Goal: Task Accomplishment & Management: Complete application form

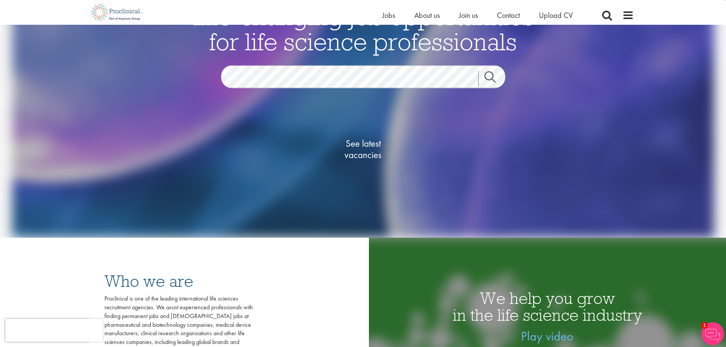
scroll to position [114, 0]
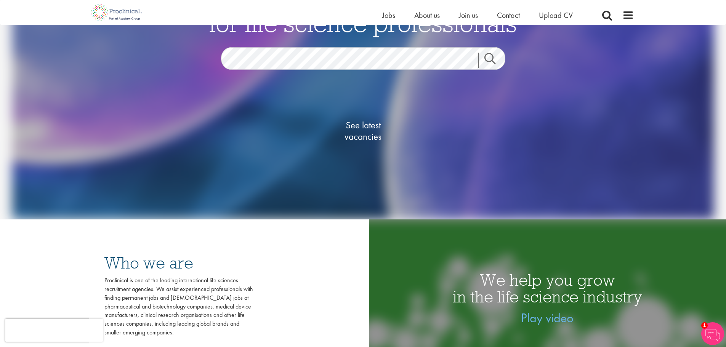
click at [491, 60] on link "Search" at bounding box center [494, 60] width 33 height 15
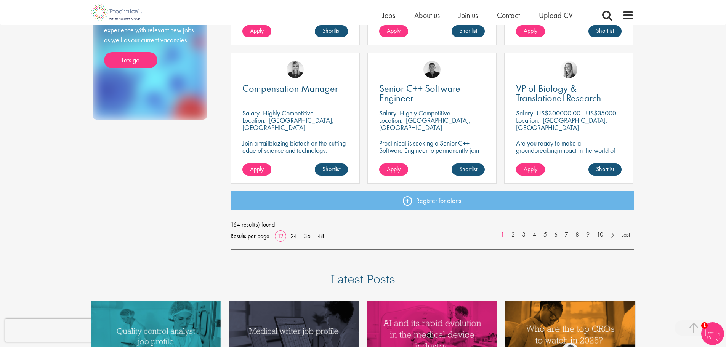
scroll to position [630, 0]
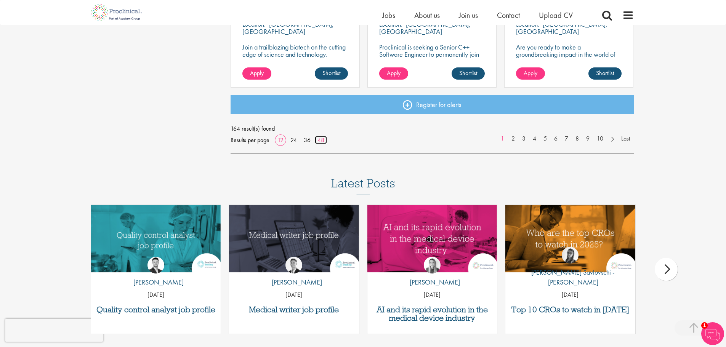
click at [323, 143] on link "48" at bounding box center [321, 140] width 12 height 8
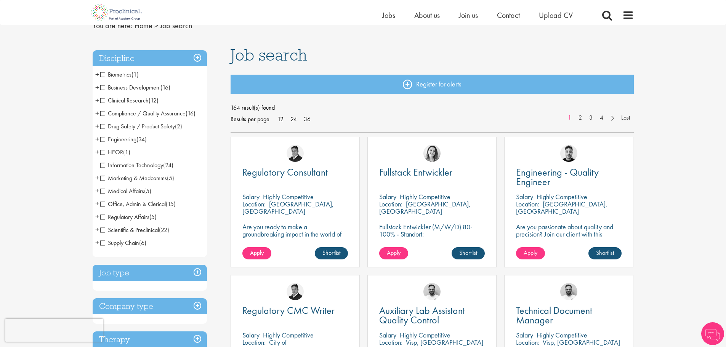
scroll to position [29, 0]
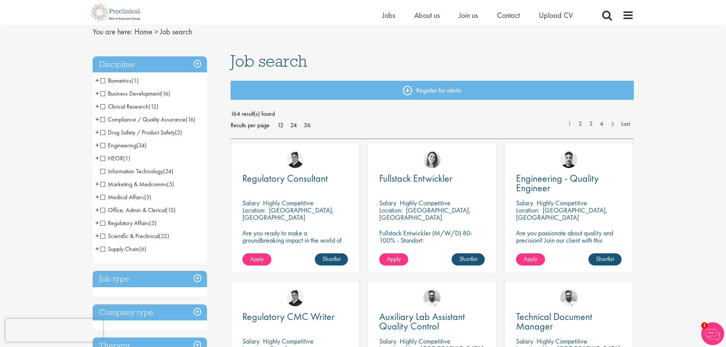
click at [95, 235] on span "+" at bounding box center [97, 235] width 4 height 11
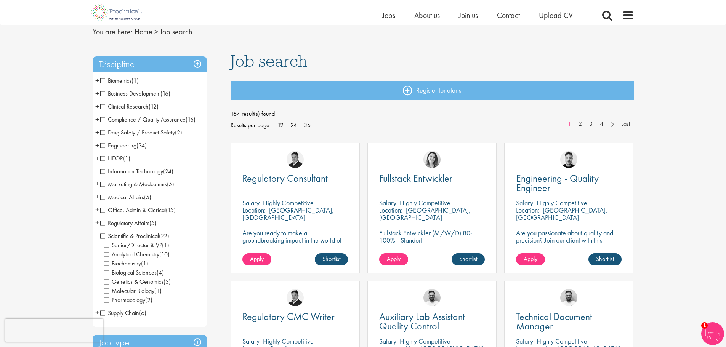
click at [95, 235] on span "-" at bounding box center [96, 235] width 2 height 11
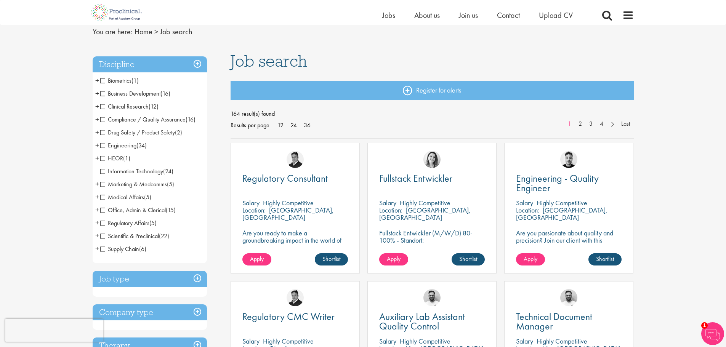
click at [96, 210] on span "+" at bounding box center [97, 209] width 4 height 11
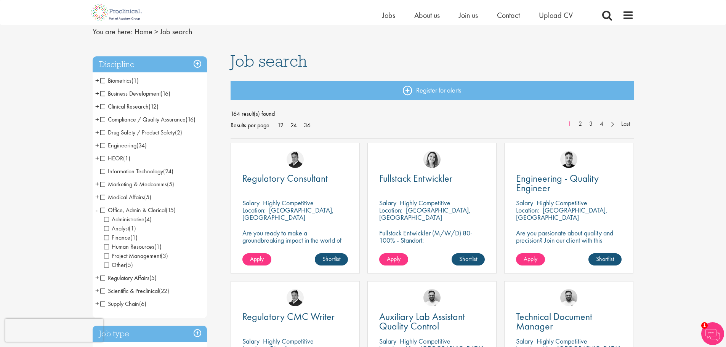
click at [96, 210] on span "-" at bounding box center [96, 209] width 2 height 11
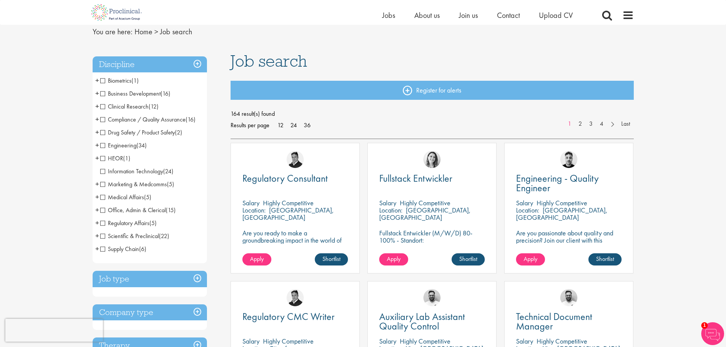
click at [98, 183] on span "+" at bounding box center [97, 183] width 4 height 11
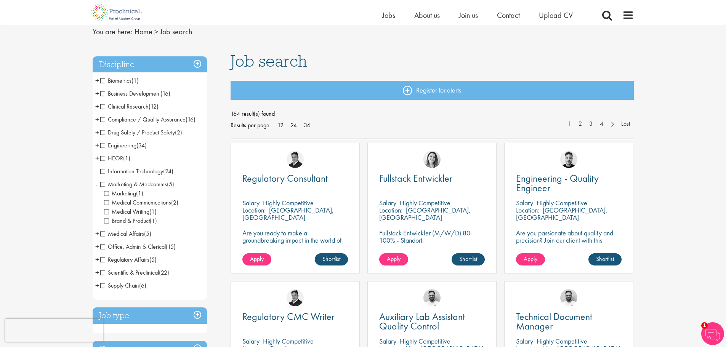
click at [98, 183] on li "Marketing & Medcomms (5) - + Marketing (1) Medical Communications (2) Medical W…" at bounding box center [150, 203] width 114 height 50
click at [94, 182] on li "Marketing & Medcomms (5) - + Marketing (1) Medical Communications (2) Medical W…" at bounding box center [150, 203] width 114 height 50
click at [96, 183] on span "-" at bounding box center [96, 183] width 2 height 11
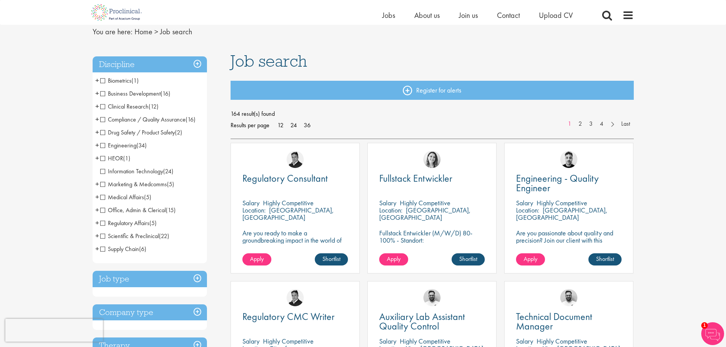
click at [97, 145] on span "+" at bounding box center [97, 144] width 4 height 11
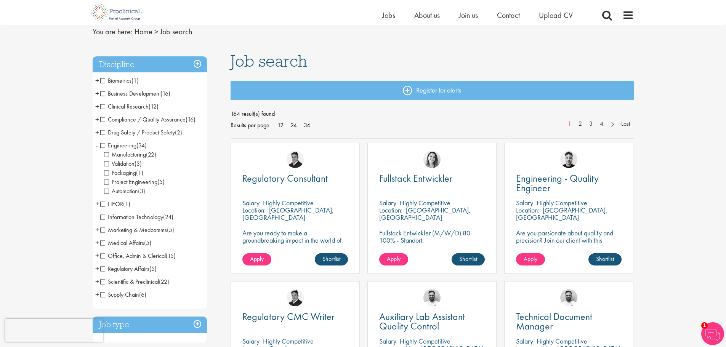
click at [94, 145] on li "Engineering (34) - + Manufacturing (22) Validation (3) Packaging (1) Project En…" at bounding box center [150, 168] width 114 height 59
click at [97, 144] on span "-" at bounding box center [96, 144] width 2 height 11
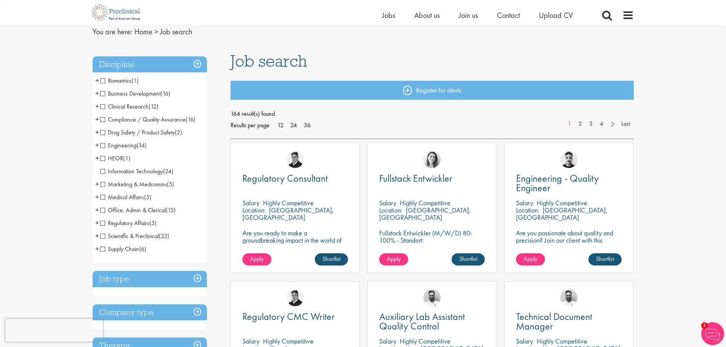
click at [97, 93] on span "+" at bounding box center [97, 93] width 4 height 11
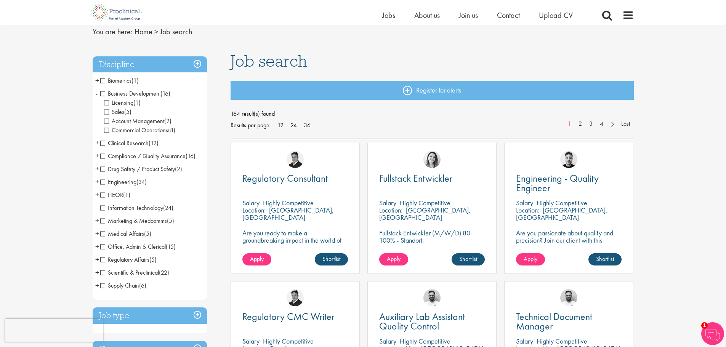
click at [96, 93] on span "-" at bounding box center [96, 93] width 2 height 11
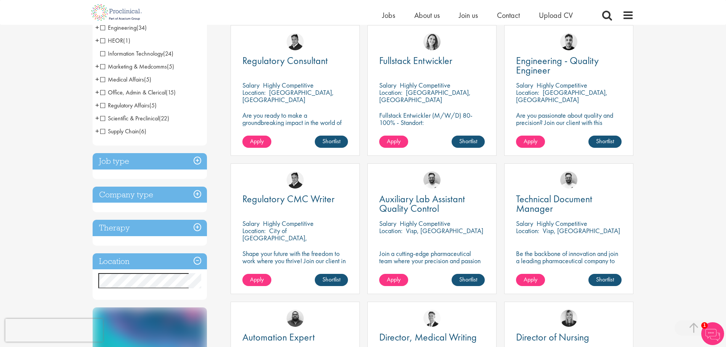
scroll to position [152, 0]
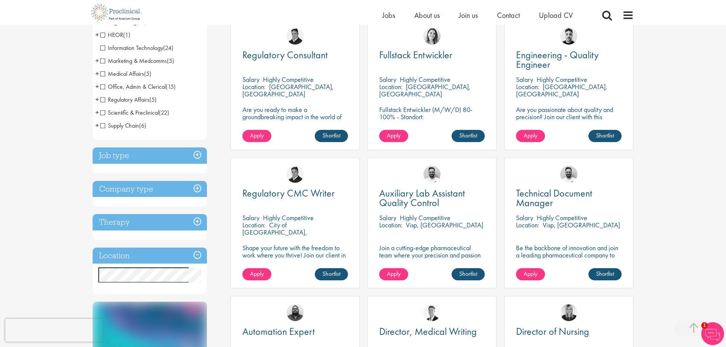
click at [197, 154] on h3 "Job type" at bounding box center [150, 155] width 114 height 16
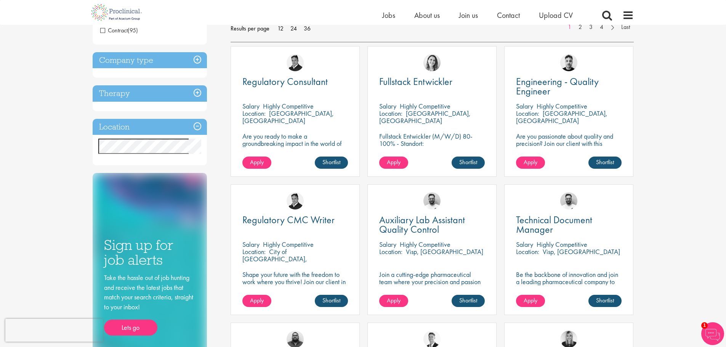
scroll to position [38, 0]
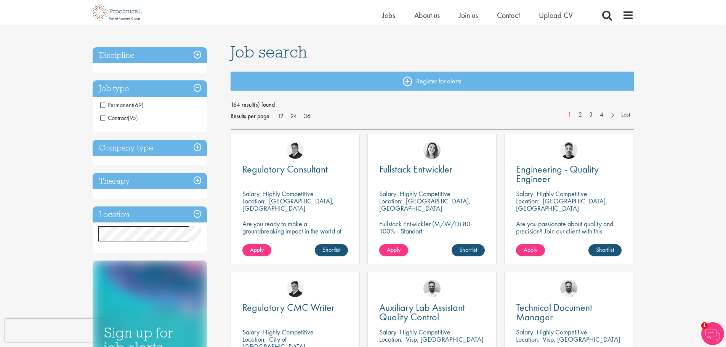
click at [102, 106] on span "Permanent" at bounding box center [116, 105] width 33 height 8
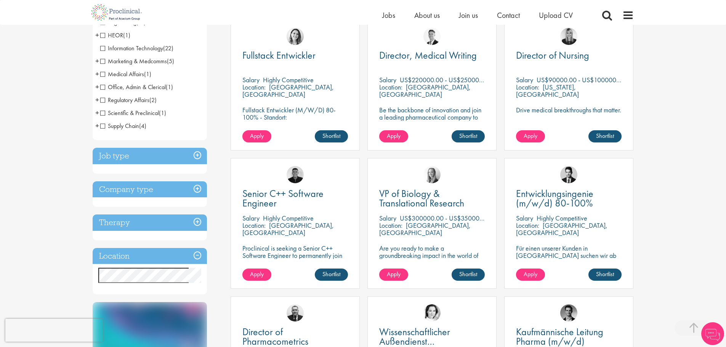
scroll to position [152, 0]
click at [194, 156] on h3 "Job type" at bounding box center [150, 155] width 114 height 16
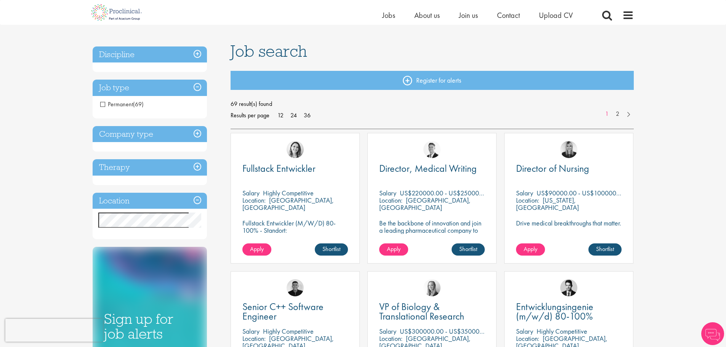
scroll to position [38, 0]
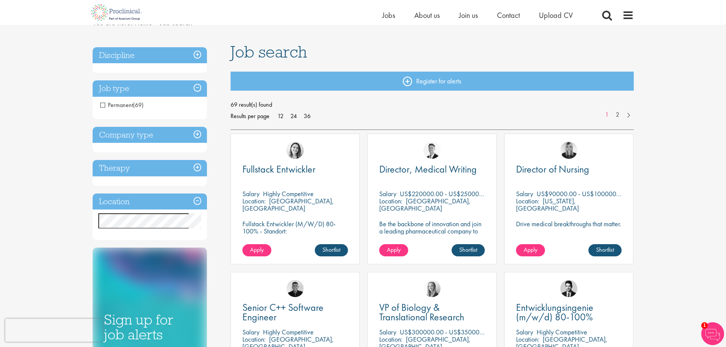
click at [195, 134] on h3 "Company type" at bounding box center [150, 135] width 114 height 16
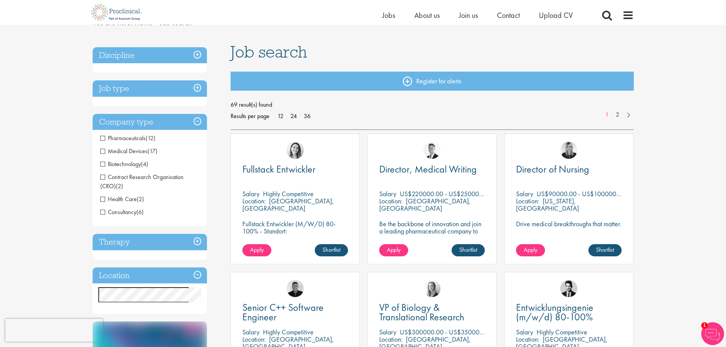
click at [102, 150] on span "Medical Devices" at bounding box center [123, 151] width 47 height 8
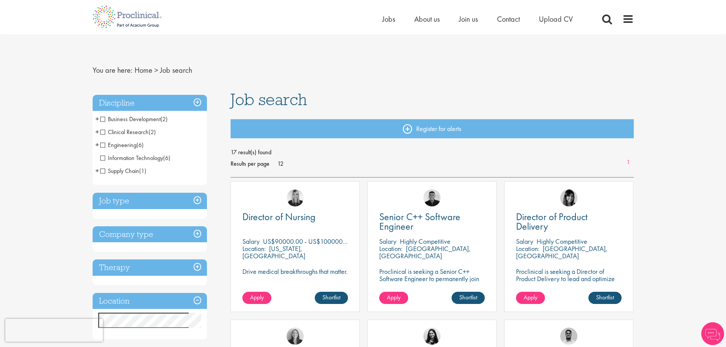
click at [197, 235] on h3 "Company type" at bounding box center [150, 234] width 114 height 16
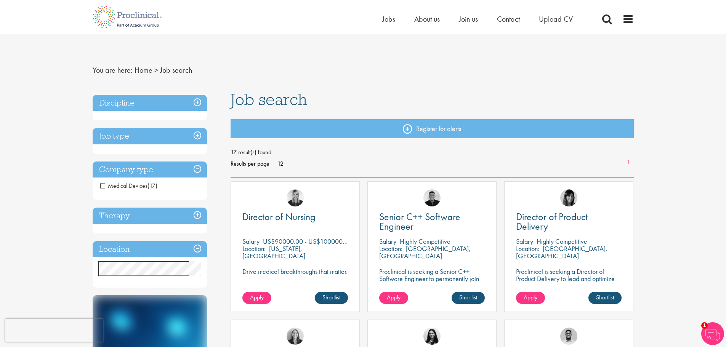
click at [102, 186] on span "Medical Devices" at bounding box center [123, 186] width 47 height 8
click at [195, 169] on h3 "Company type" at bounding box center [150, 170] width 114 height 16
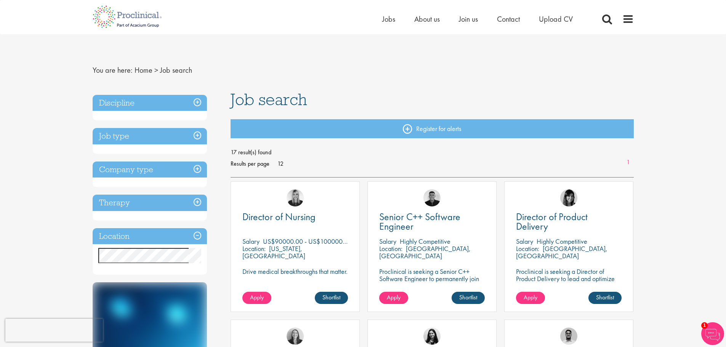
click at [195, 169] on h3 "Company type" at bounding box center [150, 170] width 114 height 16
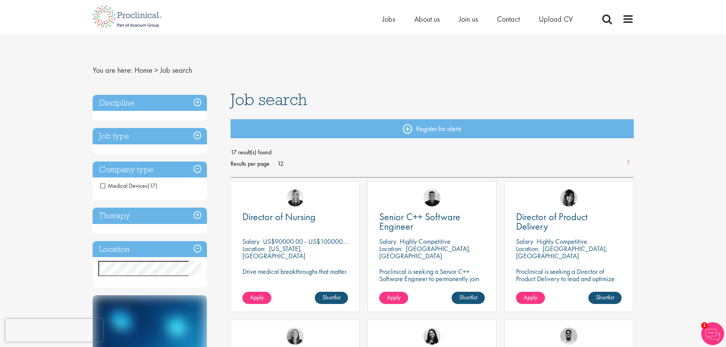
click at [195, 169] on h3 "Company type" at bounding box center [150, 170] width 114 height 16
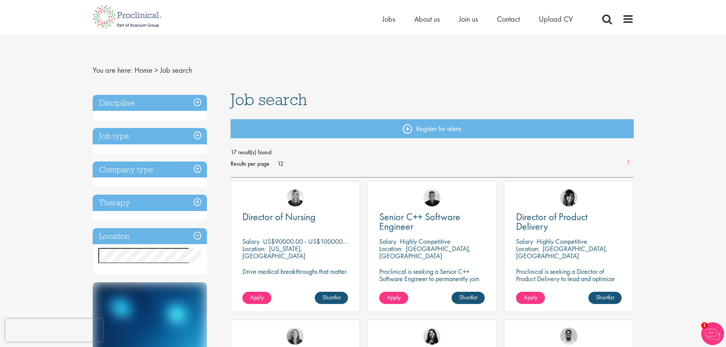
click at [195, 169] on h3 "Company type" at bounding box center [150, 170] width 114 height 16
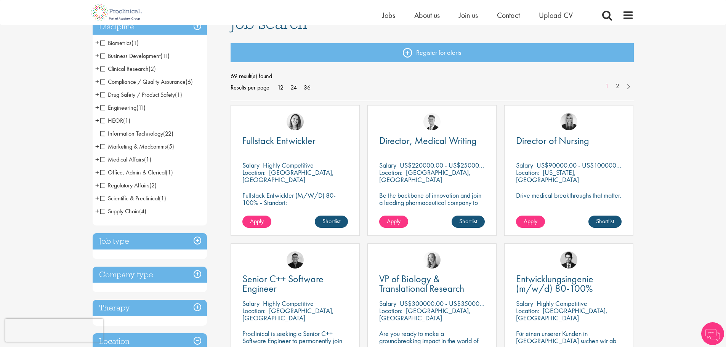
scroll to position [114, 0]
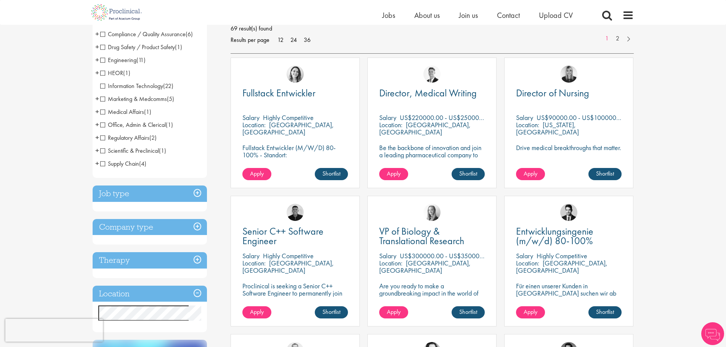
click at [200, 226] on h3 "Company type" at bounding box center [150, 227] width 114 height 16
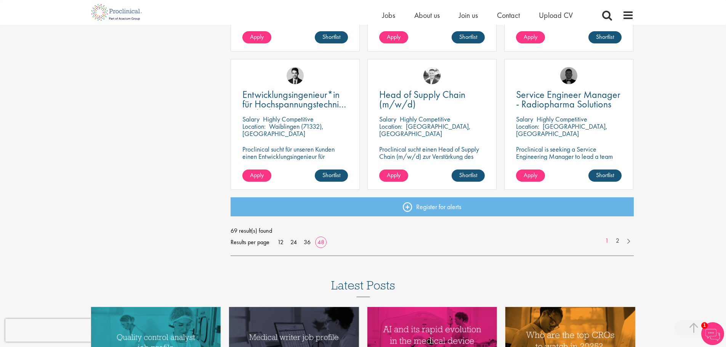
scroll to position [2193, 0]
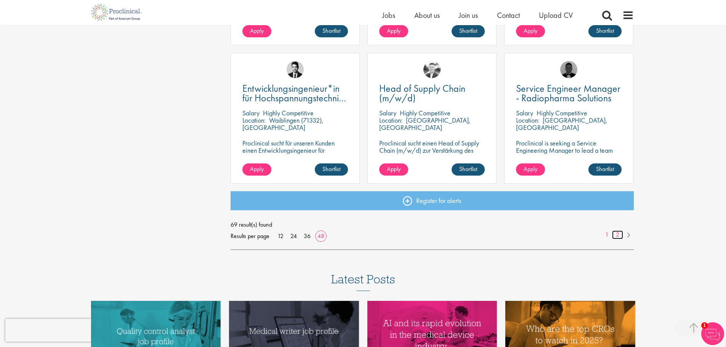
click at [619, 235] on link "2" at bounding box center [617, 234] width 11 height 9
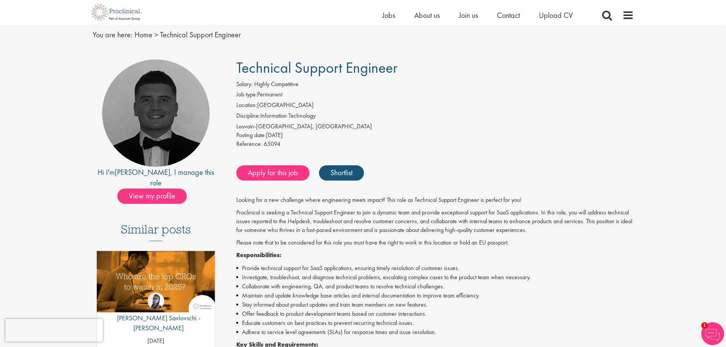
scroll to position [15, 0]
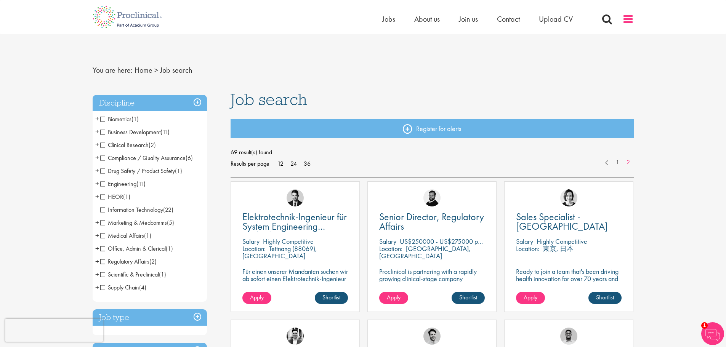
click at [627, 19] on span at bounding box center [627, 18] width 11 height 11
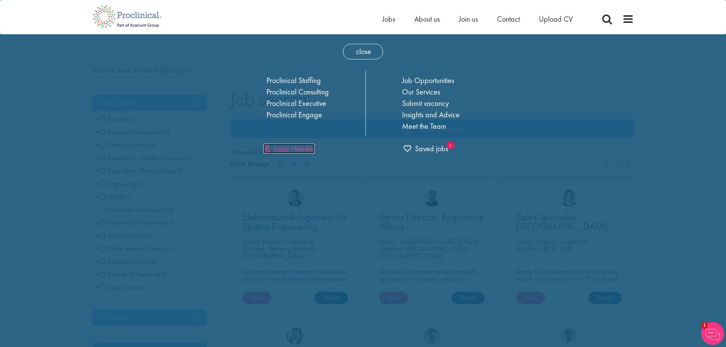
click at [296, 149] on link "Login Header" at bounding box center [288, 149] width 51 height 10
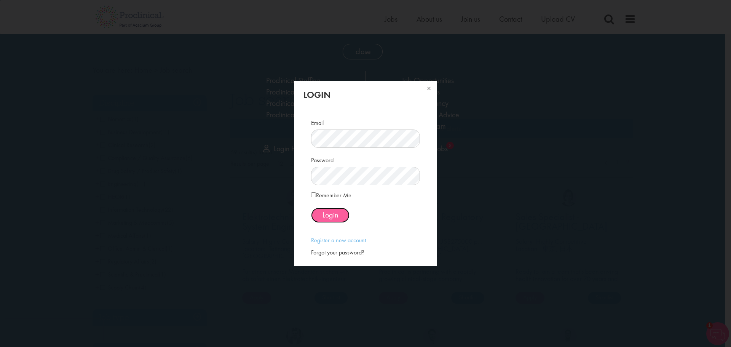
click at [320, 214] on button "Login" at bounding box center [330, 215] width 38 height 15
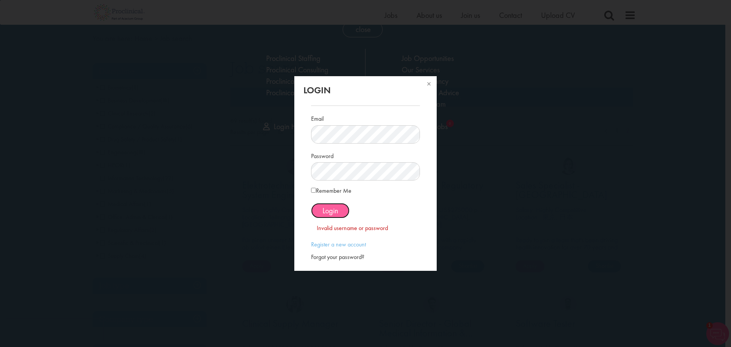
scroll to position [23, 0]
drag, startPoint x: 426, startPoint y: 85, endPoint x: 408, endPoint y: 100, distance: 23.8
click at [427, 85] on button at bounding box center [428, 84] width 17 height 17
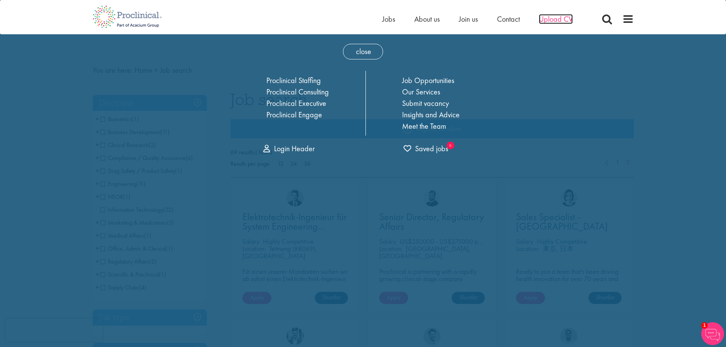
click at [558, 18] on span "Upload CV" at bounding box center [556, 19] width 34 height 10
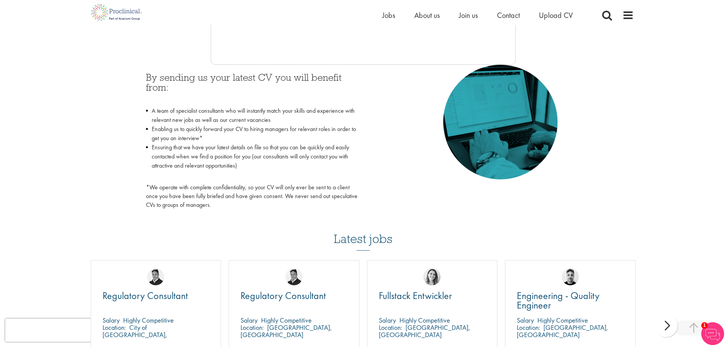
scroll to position [343, 0]
